Goal: Information Seeking & Learning: Learn about a topic

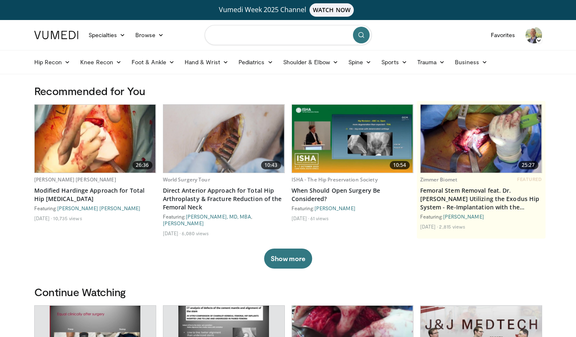
click at [236, 36] on input "Search topics, interventions" at bounding box center [288, 35] width 167 height 20
type input "**********"
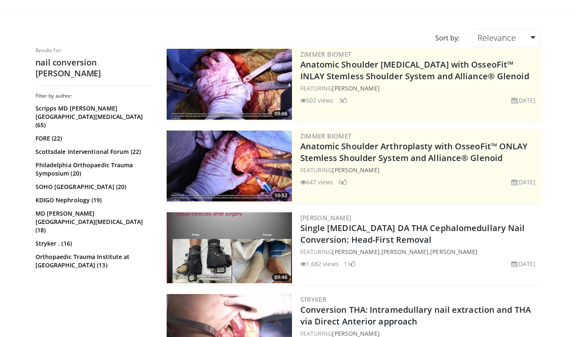
scroll to position [71, 0]
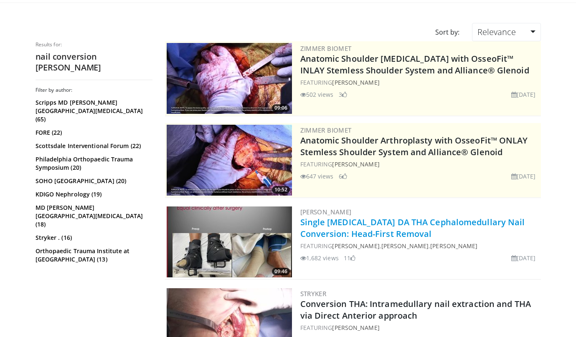
click at [359, 226] on link "Single [MEDICAL_DATA] DA THA Cephalomedullary Nail Conversion: Head-First Remov…" at bounding box center [412, 228] width 225 height 23
